Goal: Task Accomplishment & Management: Manage account settings

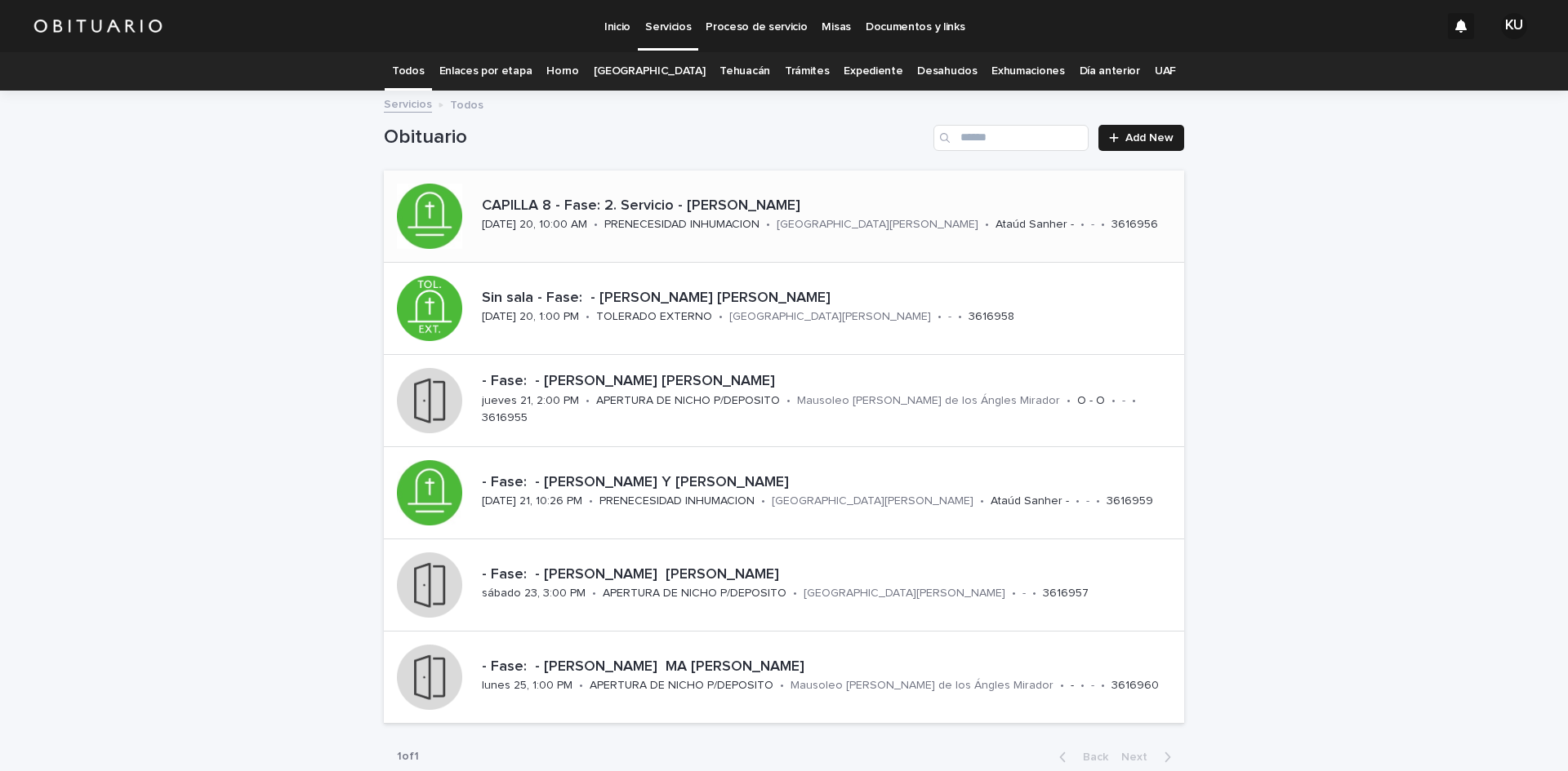
drag, startPoint x: 0, startPoint y: 0, endPoint x: 658, endPoint y: 162, distance: 677.6
click at [658, 198] on p "CAPILLA 8 - Fase: 2. Servicio - [PERSON_NAME]" at bounding box center [830, 207] width 696 height 18
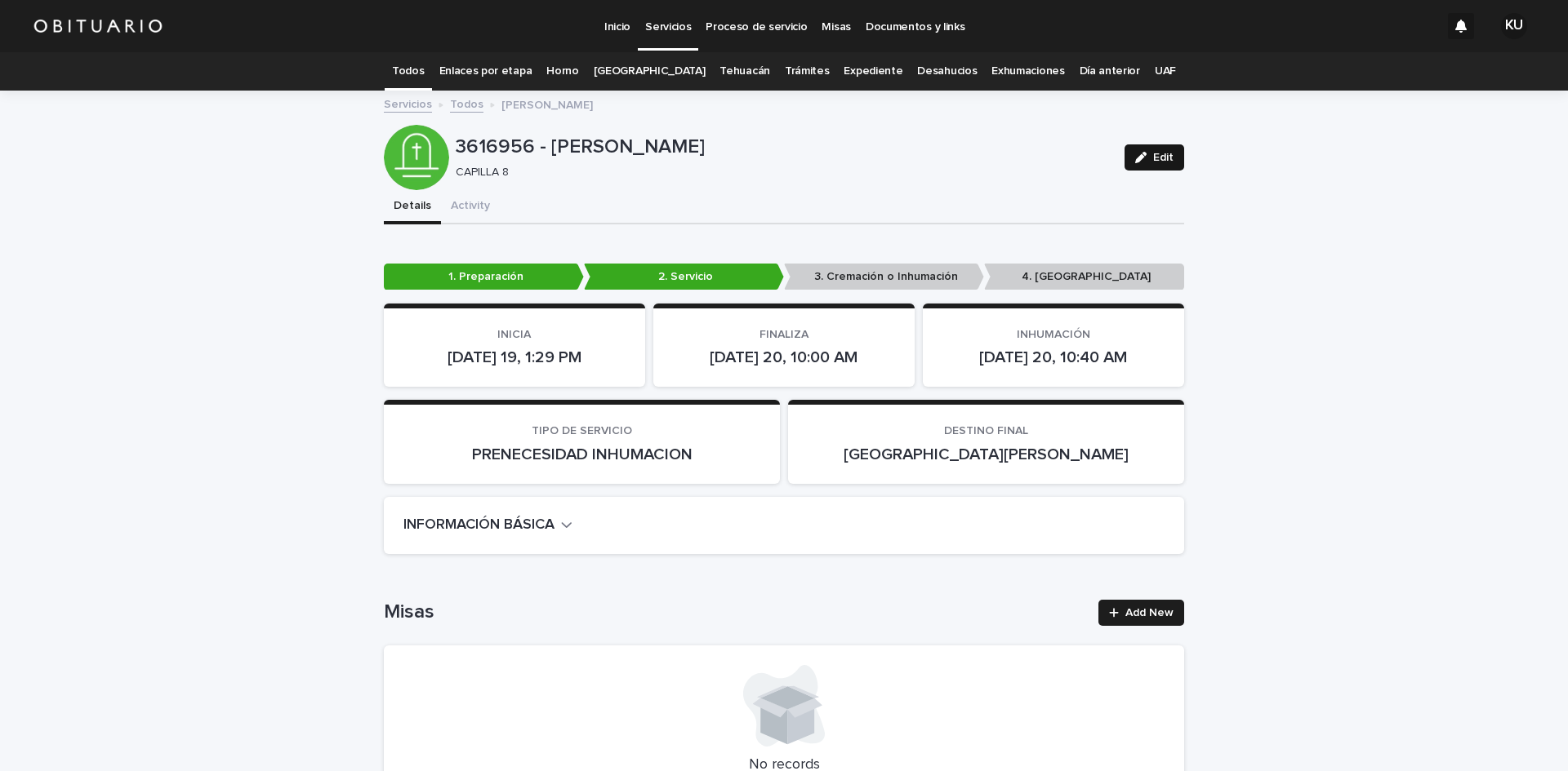
click at [1178, 154] on button "Edit" at bounding box center [1154, 157] width 60 height 26
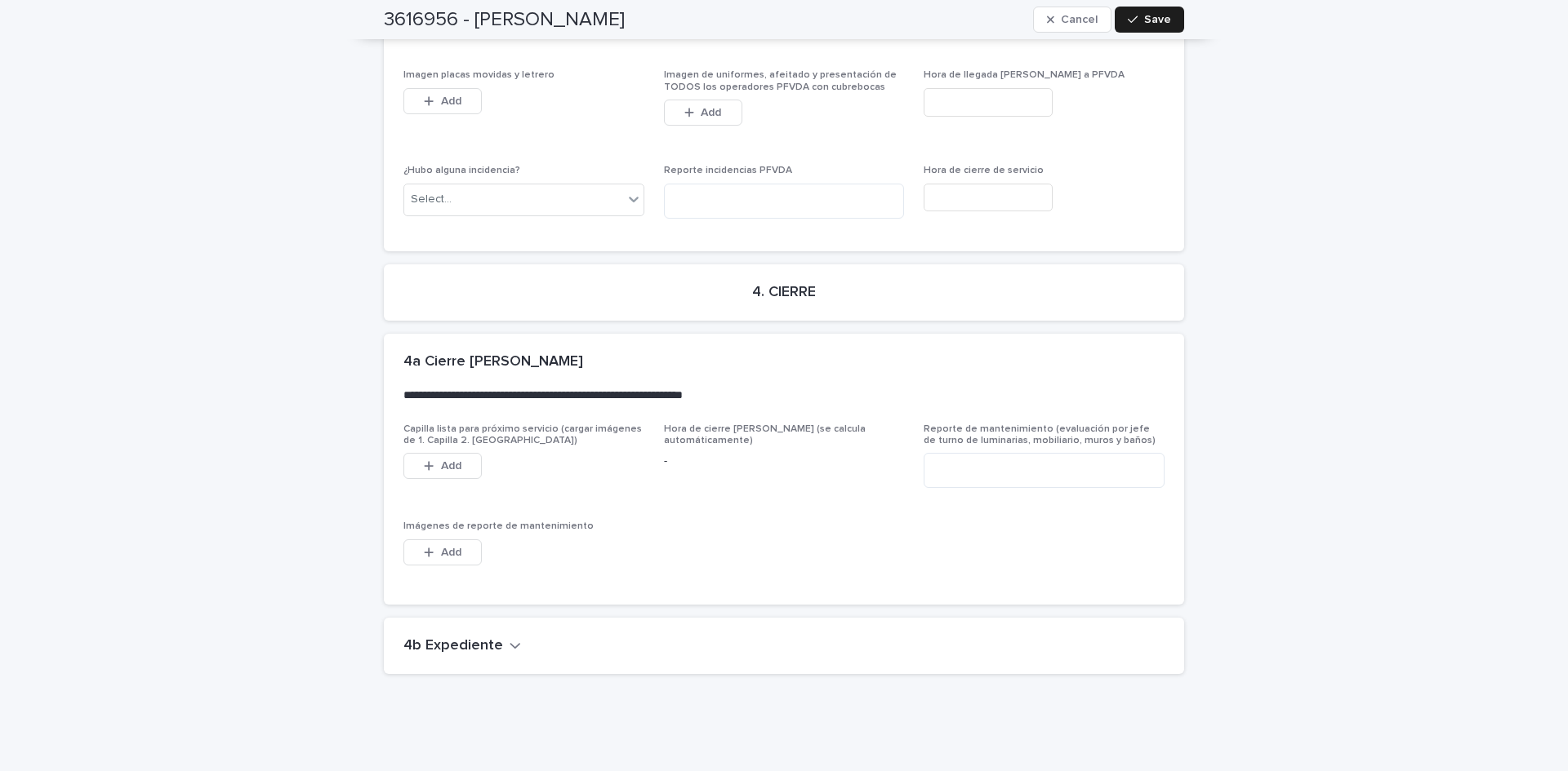
scroll to position [4636, 0]
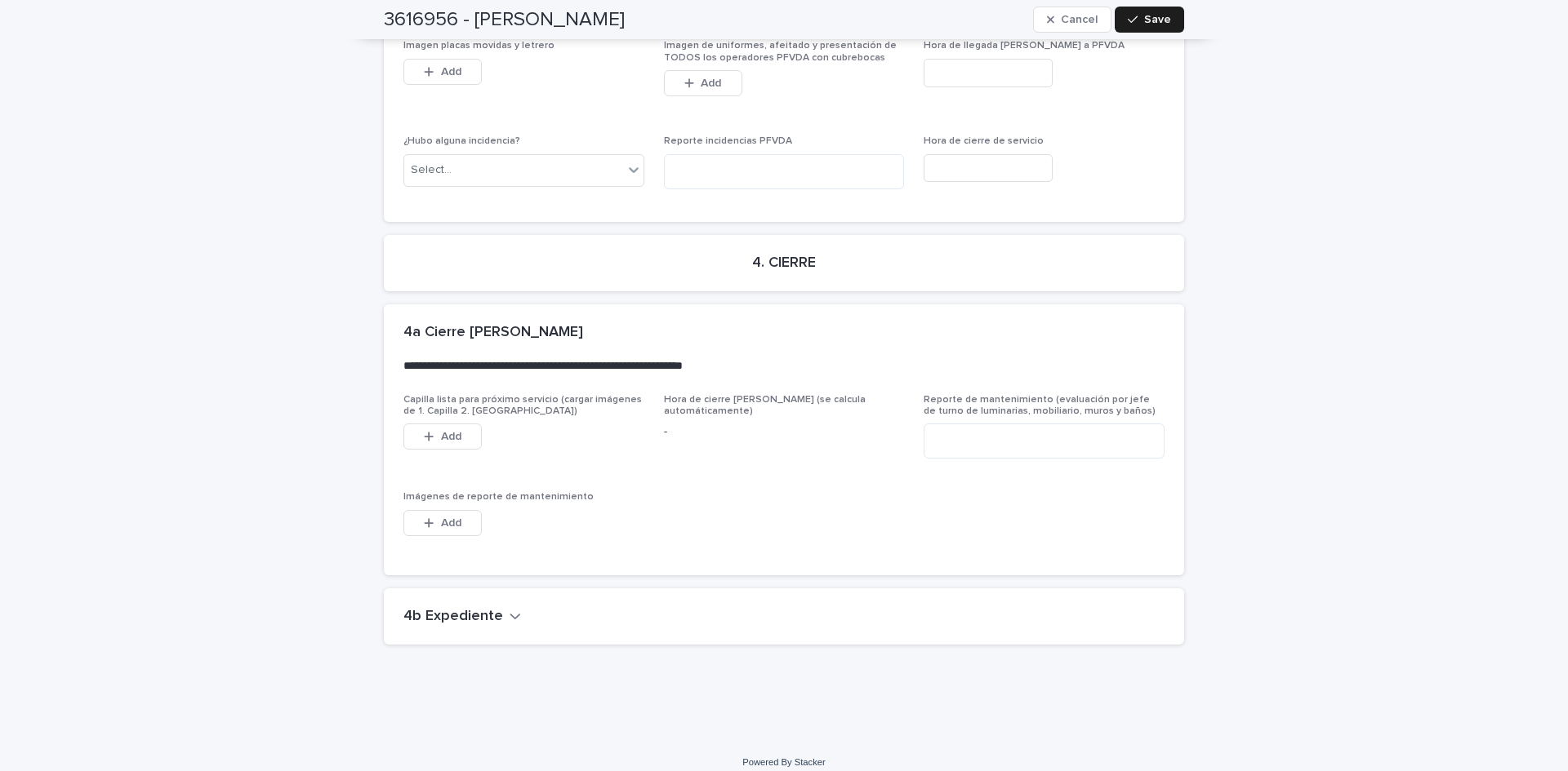
click at [467, 608] on h2 "4b Expediente" at bounding box center [453, 616] width 100 height 18
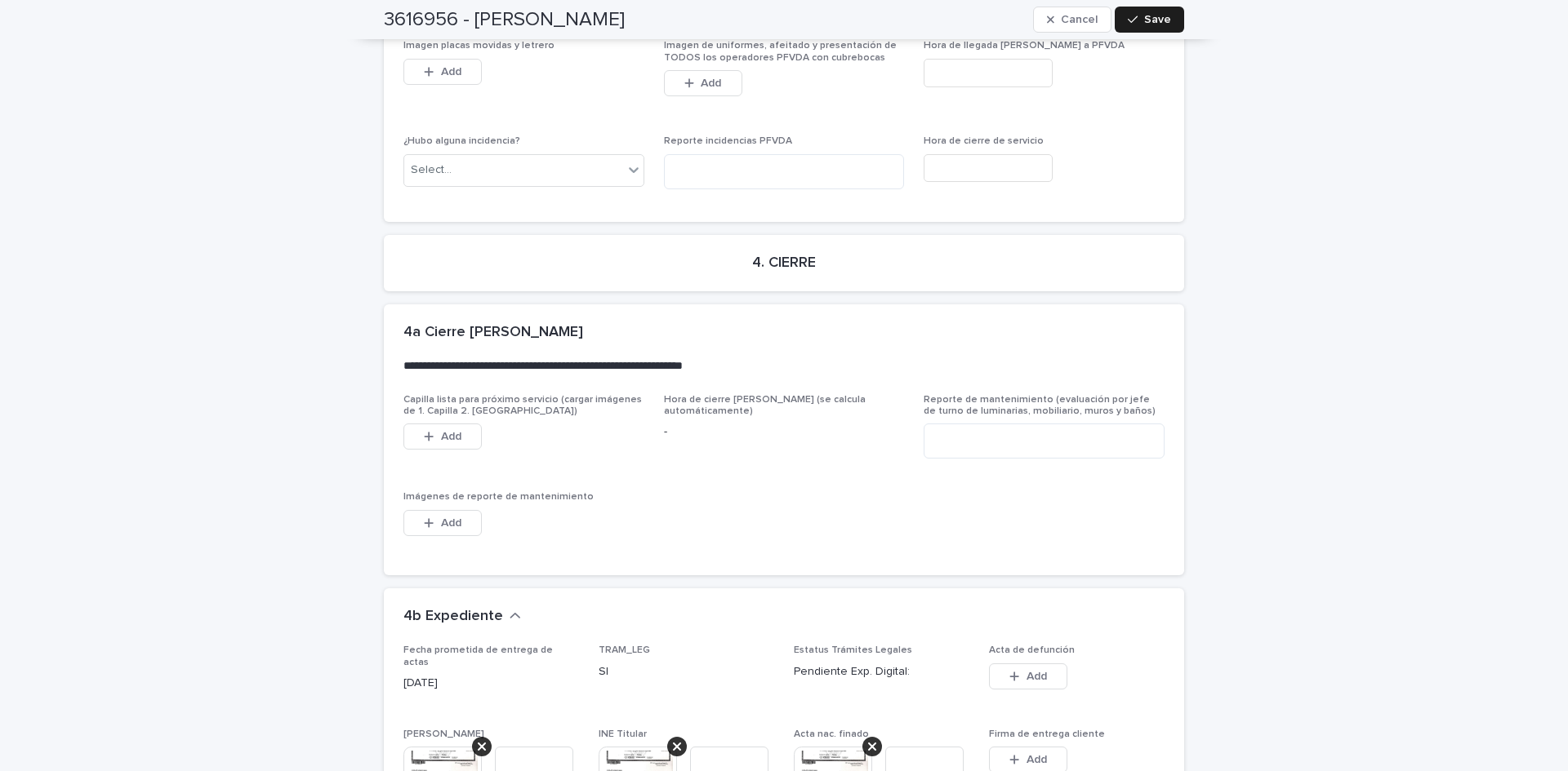
scroll to position [5324, 0]
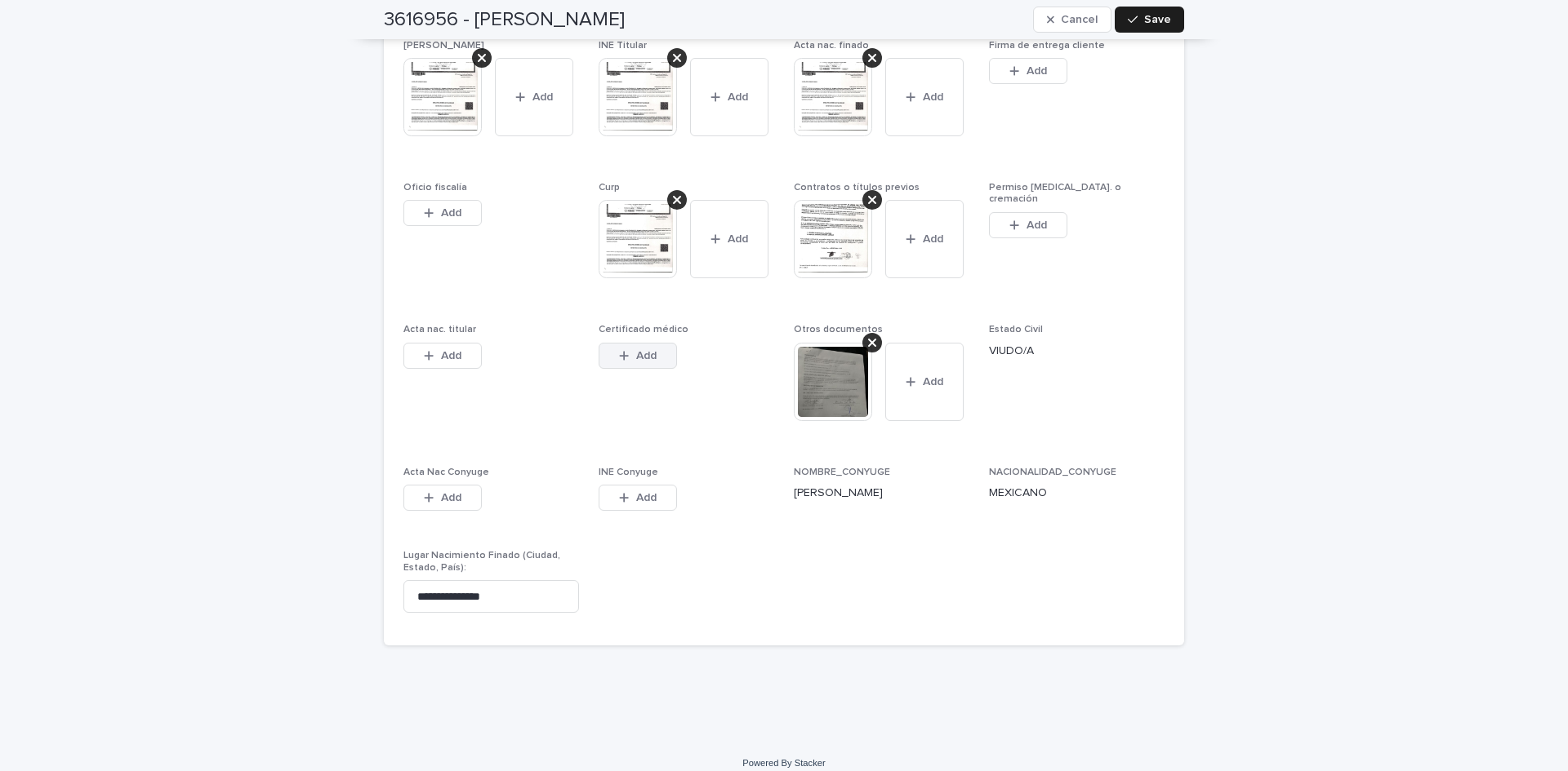
click at [642, 350] on span "Add" at bounding box center [646, 355] width 21 height 11
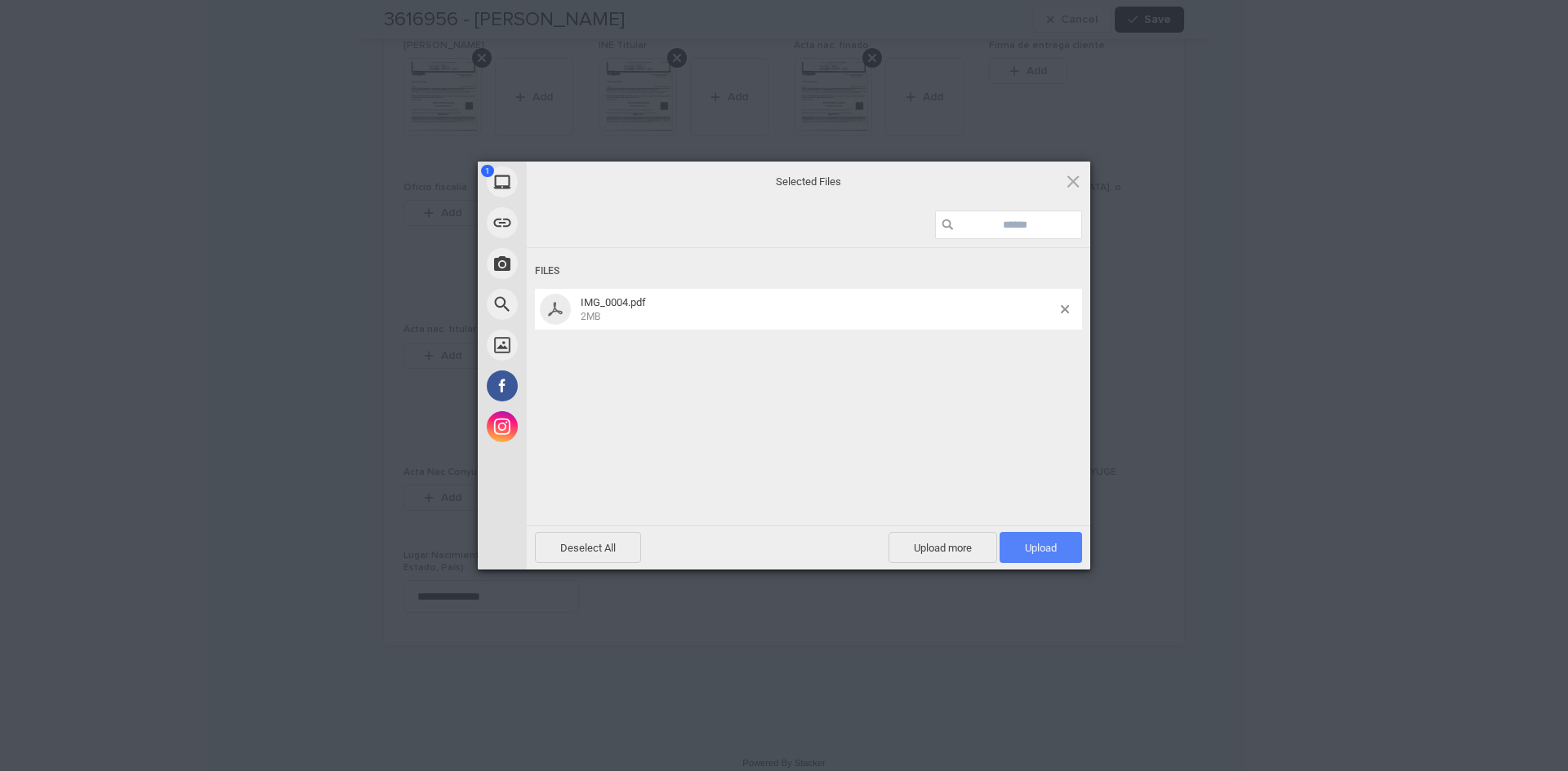
click at [1018, 544] on span "Upload 1" at bounding box center [1041, 548] width 83 height 31
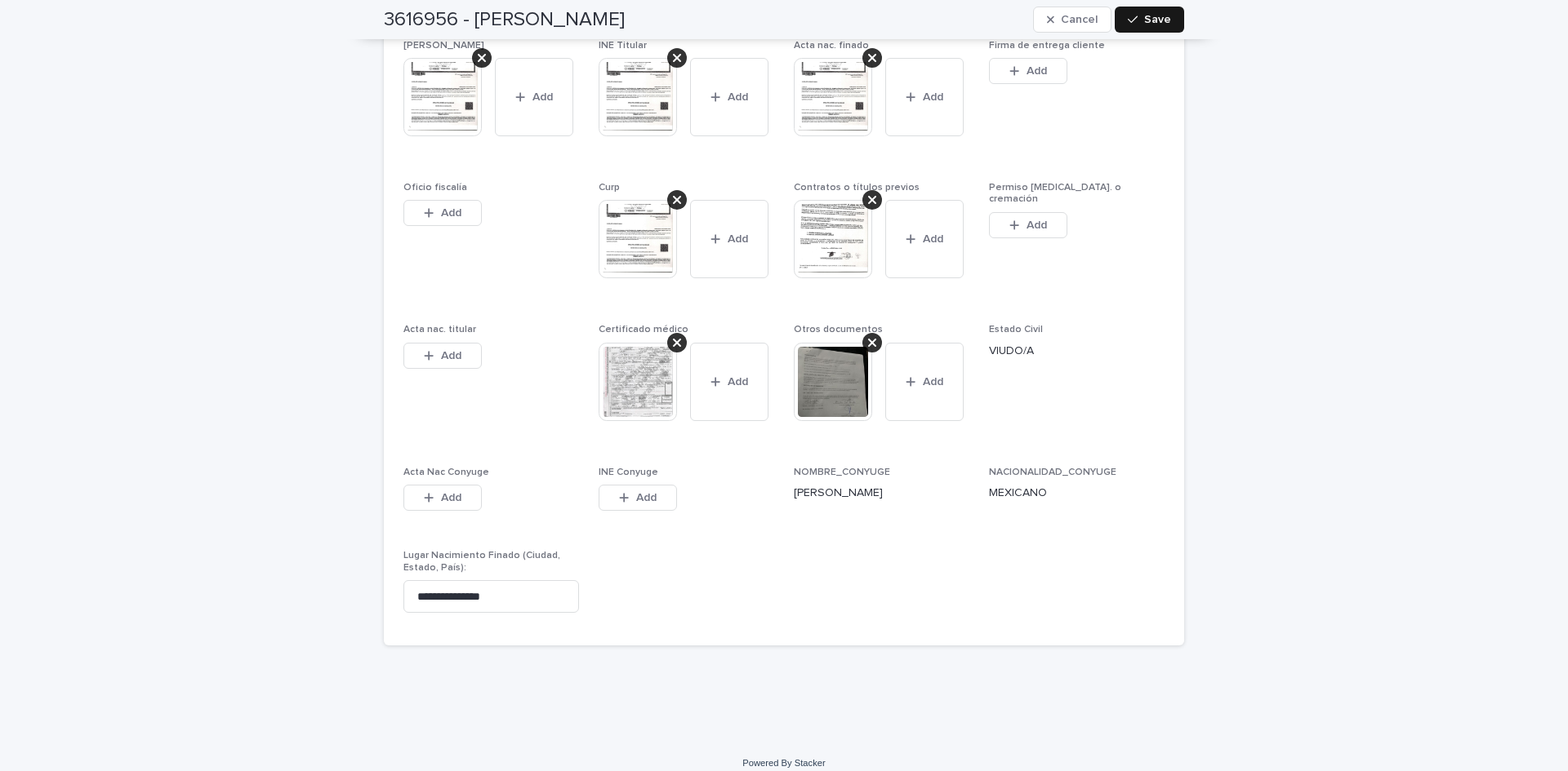
click at [1162, 8] on button "Save" at bounding box center [1149, 20] width 69 height 26
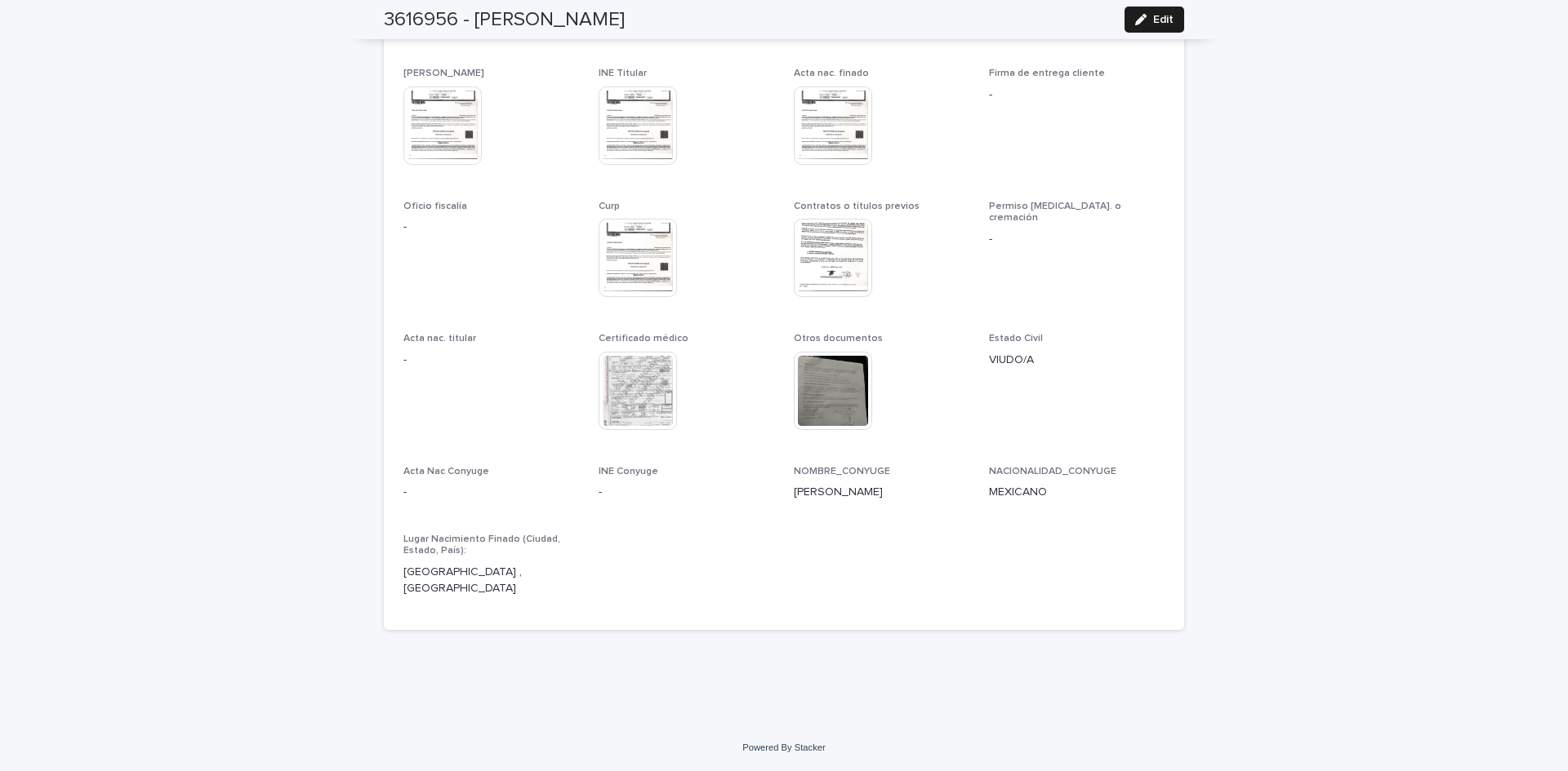
scroll to position [4753, 0]
